Goal: Task Accomplishment & Management: Use online tool/utility

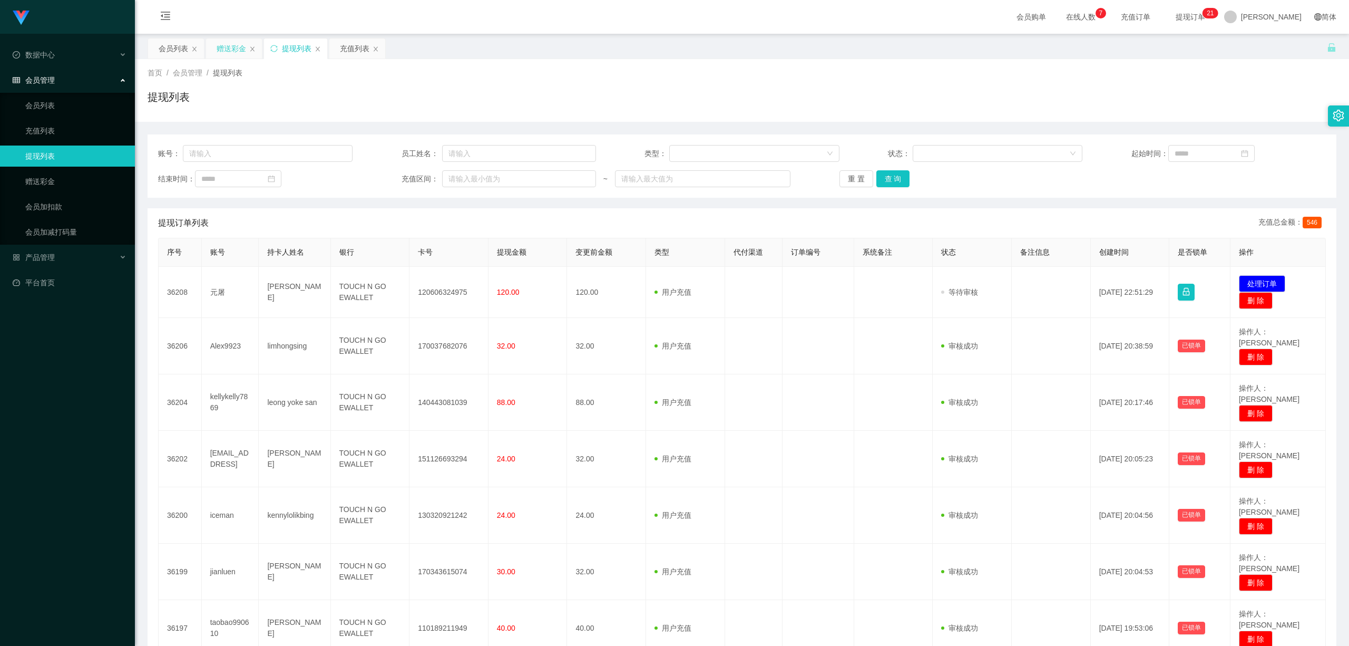
click at [221, 43] on div "赠送彩金" at bounding box center [232, 48] width 30 height 20
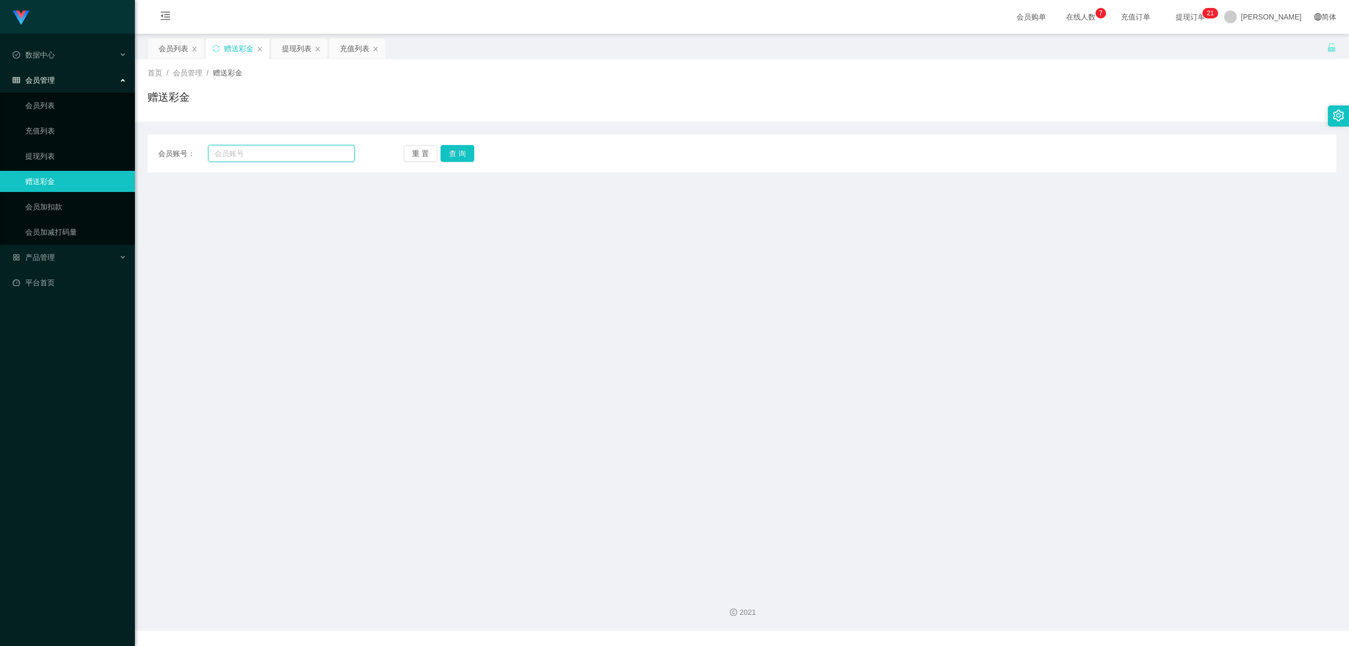
click at [303, 155] on input "text" at bounding box center [281, 153] width 147 height 17
paste input "Jin123@"
type input "Jin123@"
click at [466, 154] on button "查 询" at bounding box center [458, 153] width 34 height 17
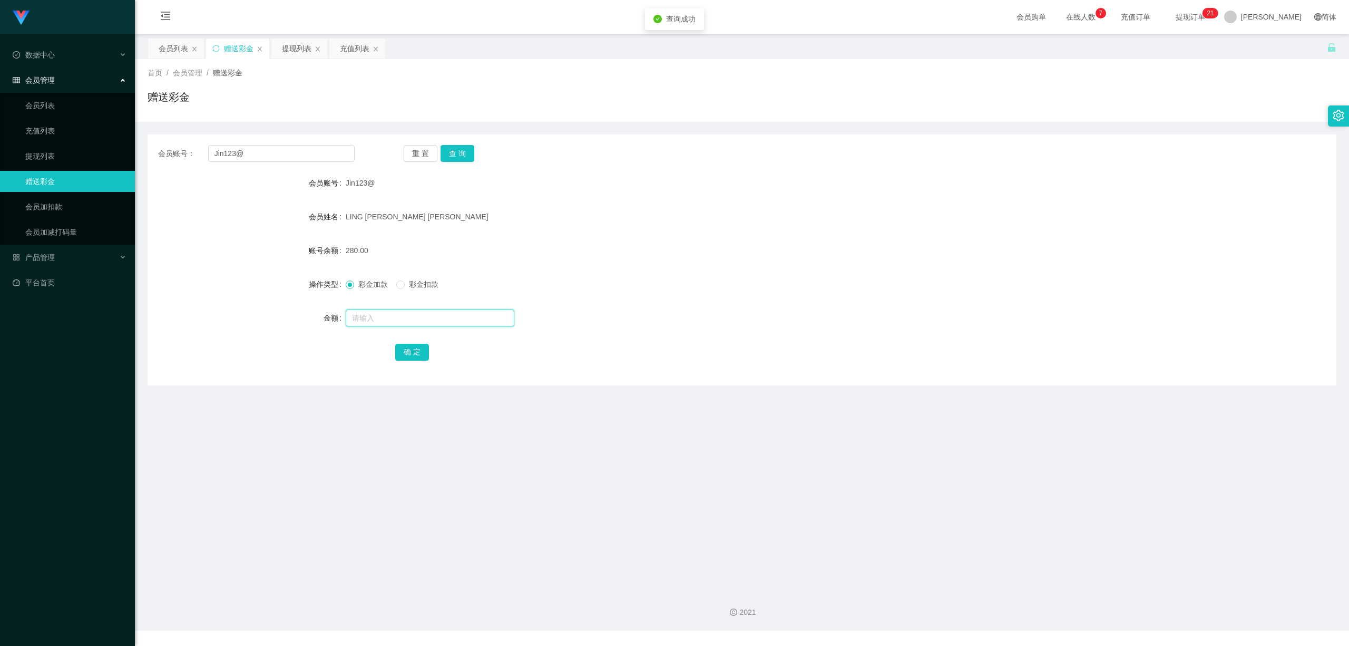
click at [427, 325] on input "text" at bounding box center [430, 317] width 169 height 17
type input "5"
click at [409, 346] on button "确 定" at bounding box center [412, 352] width 34 height 17
drag, startPoint x: 478, startPoint y: 438, endPoint x: 1271, endPoint y: 8, distance: 902.4
click at [481, 436] on main "关闭左侧 关闭右侧 关闭其它 刷新页面 会员列表 赠送彩金 提现列表 充值列表 首页 / 会员管理 / 赠送彩金 / 赠送彩金 会员账号： Jin123@ 重…" at bounding box center [742, 308] width 1215 height 548
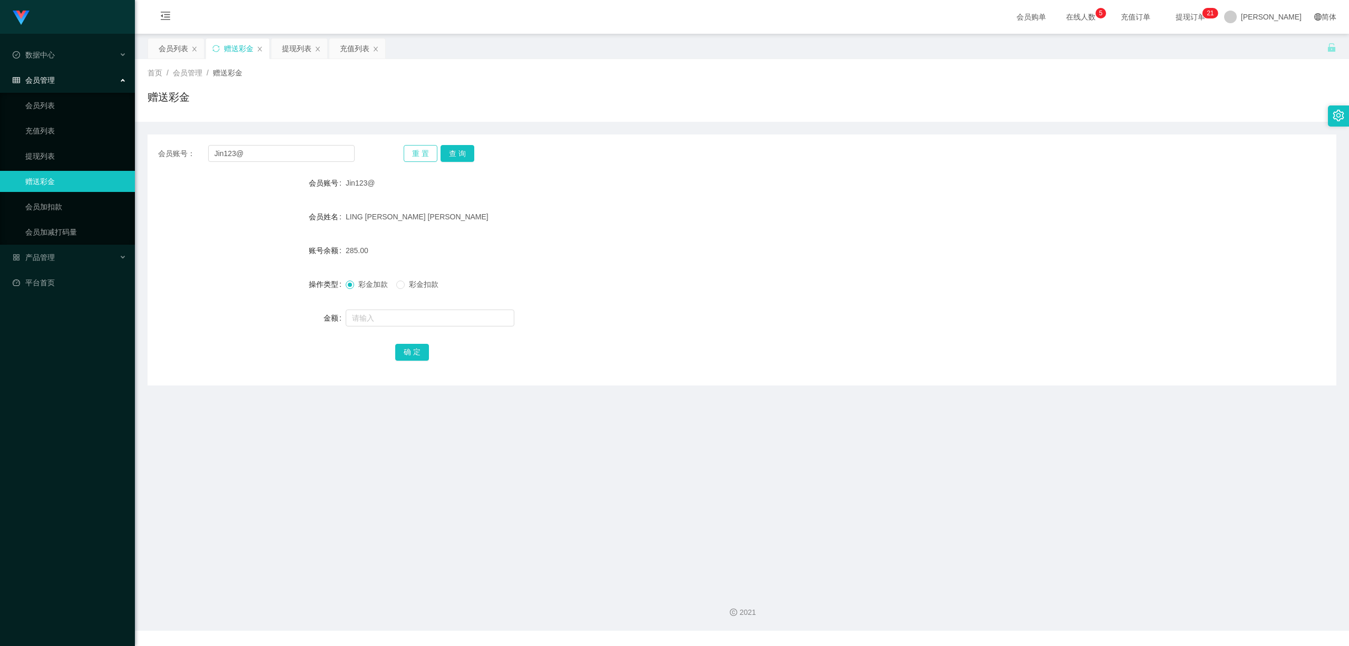
click at [424, 150] on button "重 置" at bounding box center [421, 153] width 34 height 17
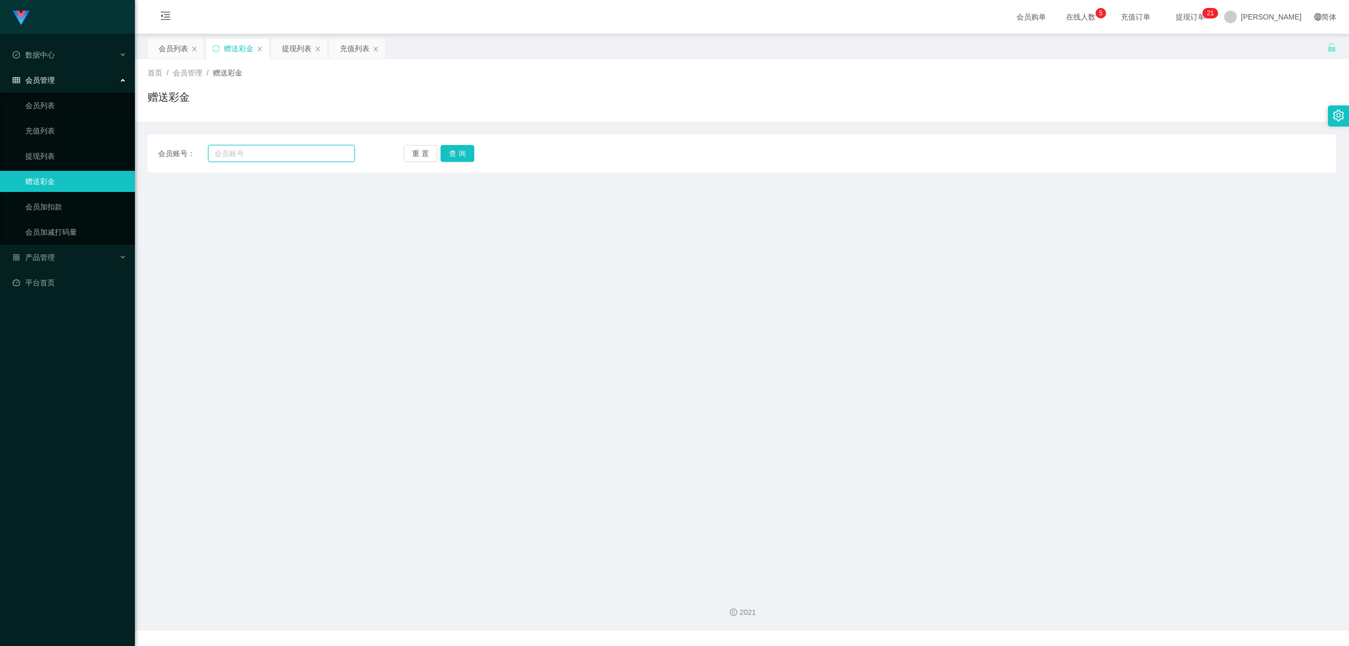
click at [292, 156] on input "text" at bounding box center [281, 153] width 147 height 17
paste input "jamestan"
type input "jamestan"
click at [469, 150] on button "查 询" at bounding box center [458, 153] width 34 height 17
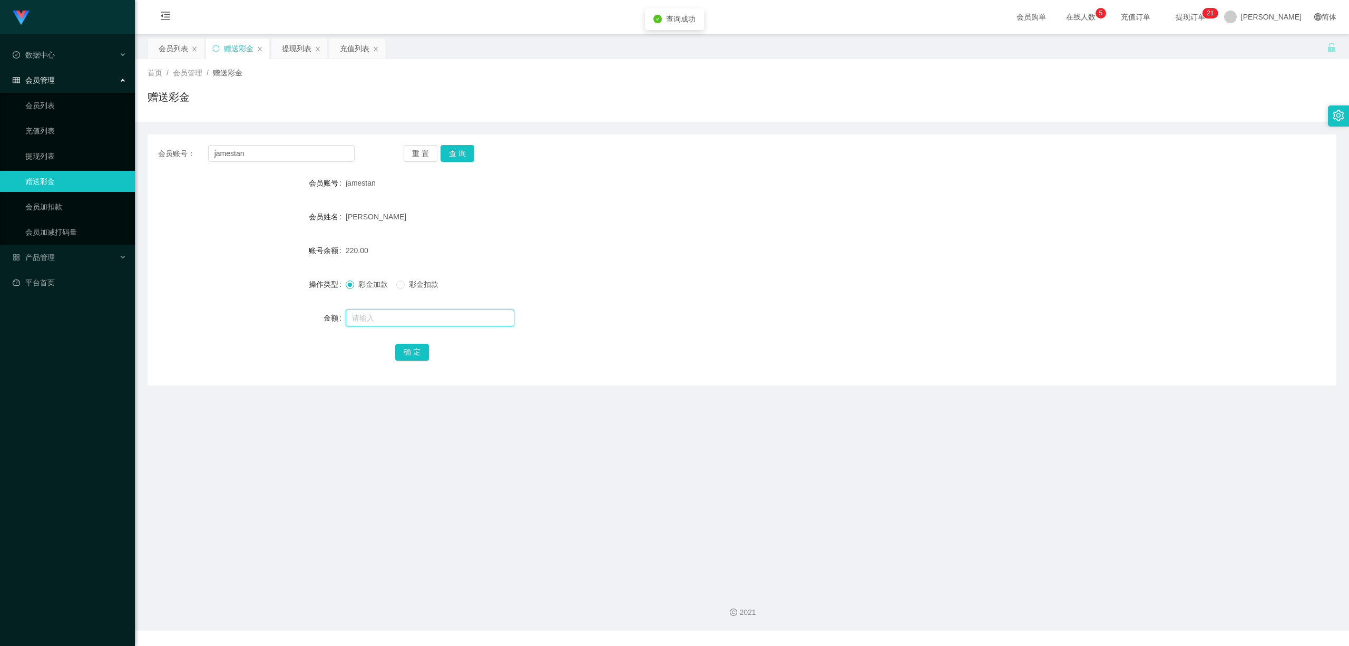
click at [410, 322] on input "text" at bounding box center [430, 317] width 169 height 17
type input "20"
click at [416, 354] on button "确 定" at bounding box center [412, 352] width 34 height 17
drag, startPoint x: 513, startPoint y: 435, endPoint x: 1308, endPoint y: 2, distance: 905.3
click at [516, 435] on main "关闭左侧 关闭右侧 关闭其它 刷新页面 会员列表 赠送彩金 提现列表 充值列表 首页 / 会员管理 / 赠送彩金 / 赠送彩金 会员账号： jamestan …" at bounding box center [742, 308] width 1215 height 548
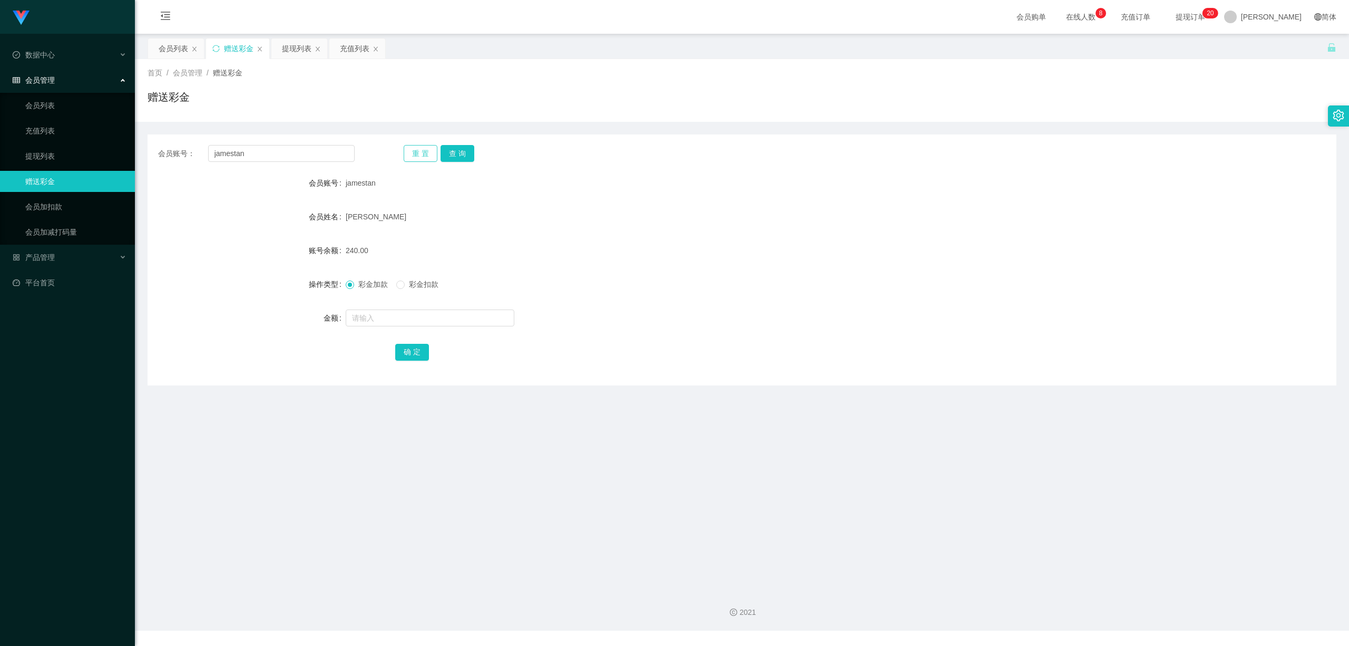
click at [420, 156] on button "重 置" at bounding box center [421, 153] width 34 height 17
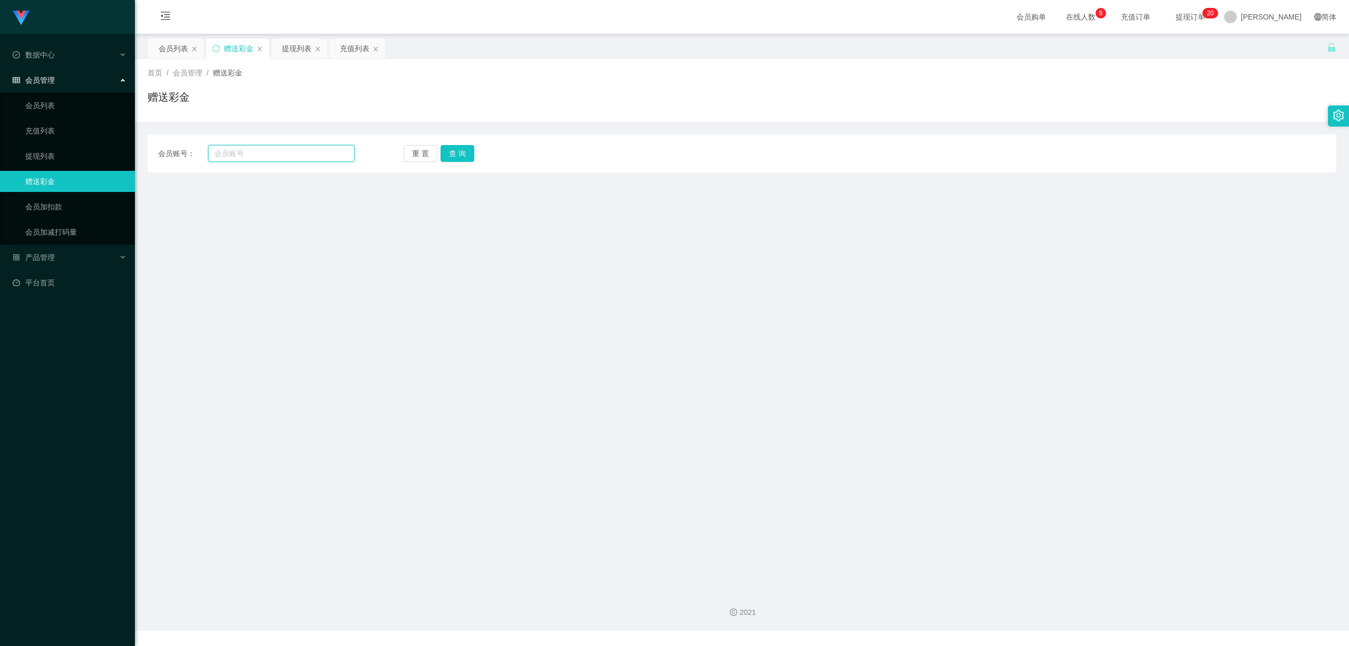
drag, startPoint x: 268, startPoint y: 159, endPoint x: 298, endPoint y: 156, distance: 30.7
click at [270, 159] on input "text" at bounding box center [281, 153] width 147 height 17
paste input "Manhoe"
type input "Manhoe"
click at [455, 155] on button "查 询" at bounding box center [458, 153] width 34 height 17
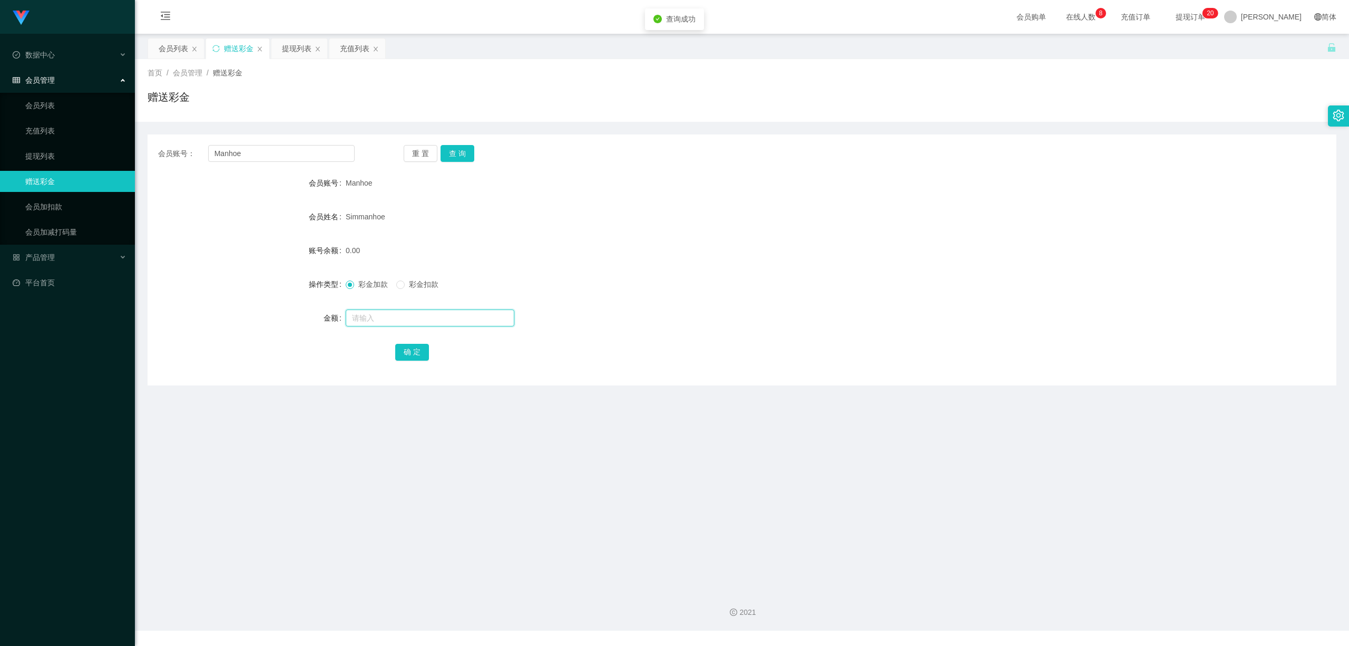
click at [391, 320] on input "text" at bounding box center [430, 317] width 169 height 17
type input "60"
click at [408, 356] on button "确 定" at bounding box center [412, 352] width 34 height 17
click at [578, 452] on main "关闭左侧 关闭右侧 关闭其它 刷新页面 会员列表 赠送彩金 提现列表 充值列表 首页 / 会员管理 / 赠送彩金 / 赠送彩金 会员账号： Manhoe 重 …" at bounding box center [742, 308] width 1215 height 548
click at [287, 58] on div "提现列表" at bounding box center [299, 58] width 39 height 40
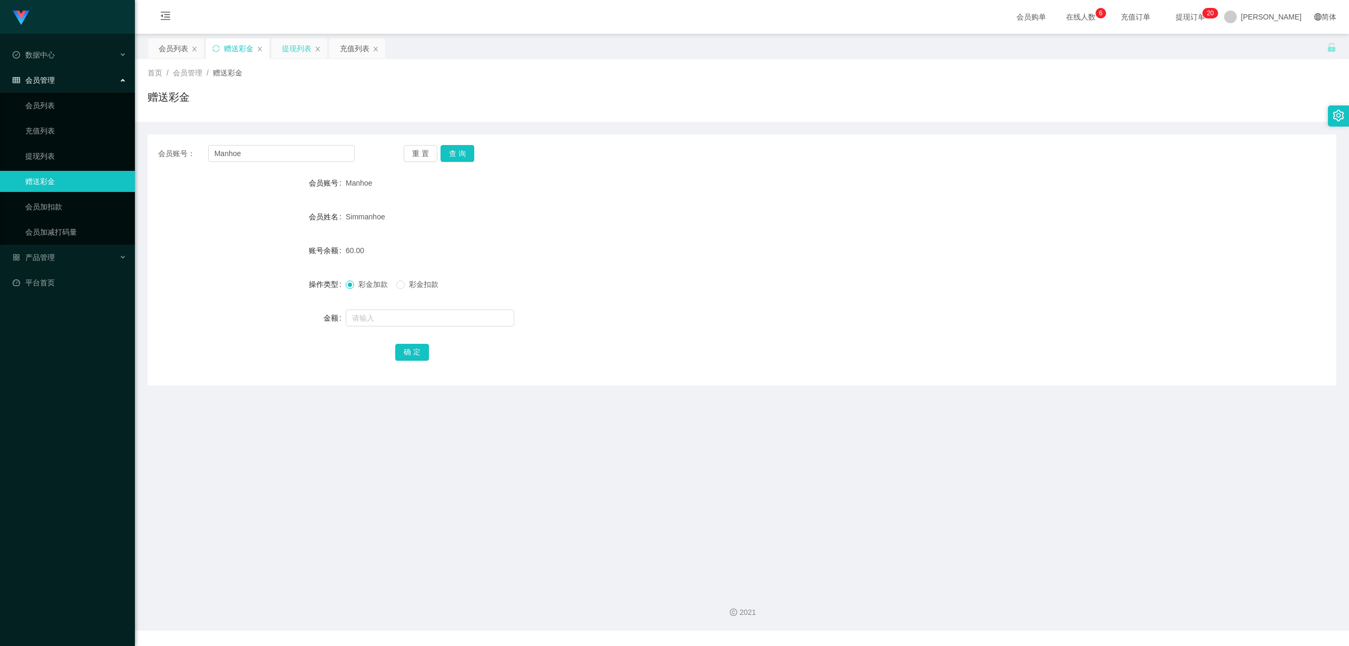
click at [288, 57] on div "提现列表" at bounding box center [297, 48] width 30 height 20
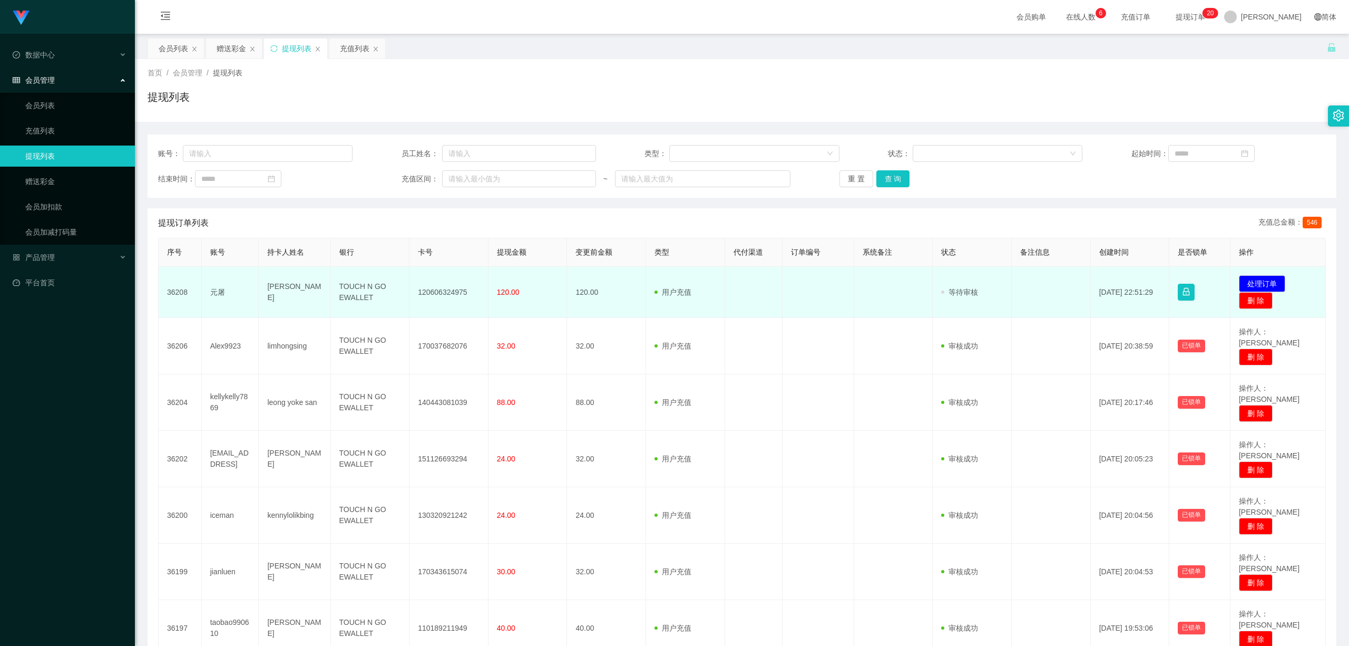
click at [216, 295] on td "元屠" at bounding box center [230, 292] width 57 height 51
copy td "屠"
click at [424, 294] on td "120606324975" at bounding box center [449, 292] width 79 height 51
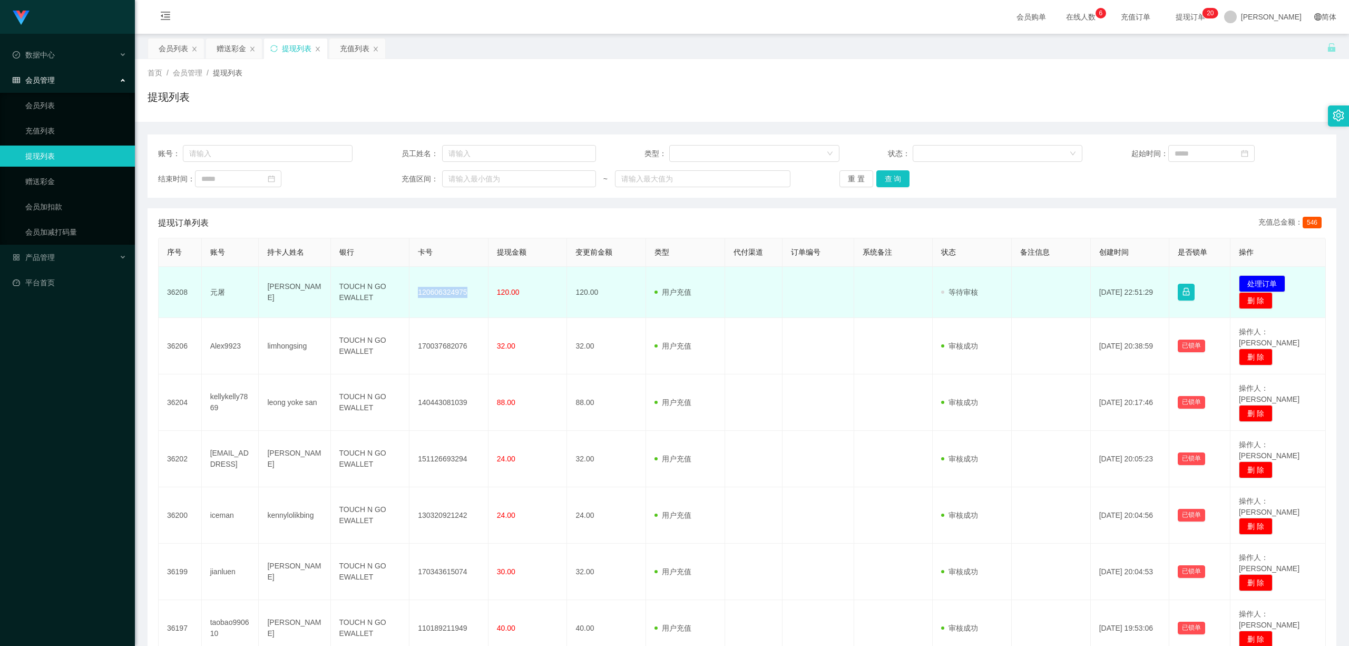
copy td "120606324975"
click at [1239, 279] on button "处理订单" at bounding box center [1262, 283] width 46 height 17
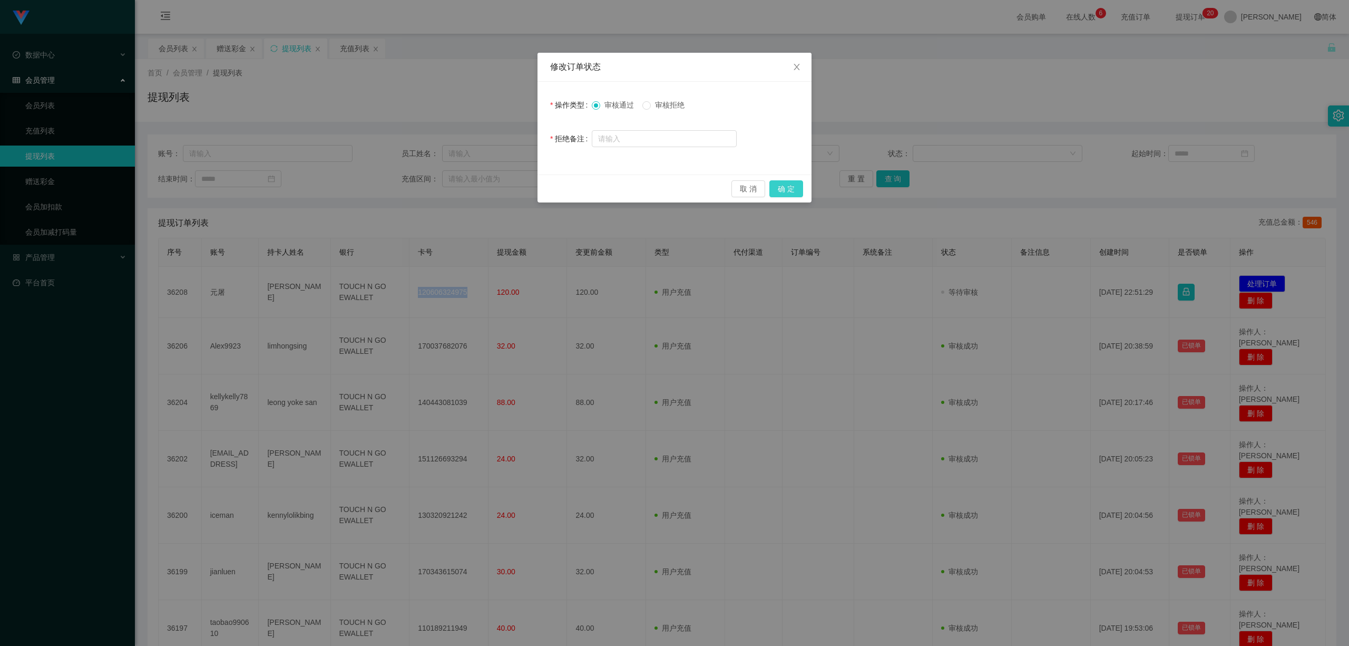
click at [791, 186] on button "确 定" at bounding box center [787, 188] width 34 height 17
